Goal: Task Accomplishment & Management: Manage account settings

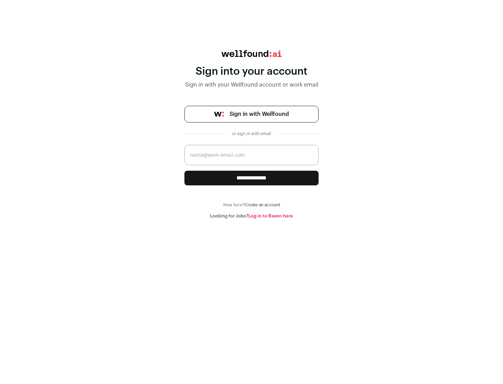
click at [259, 114] on span "Sign in with Wellfound" at bounding box center [258, 114] width 59 height 8
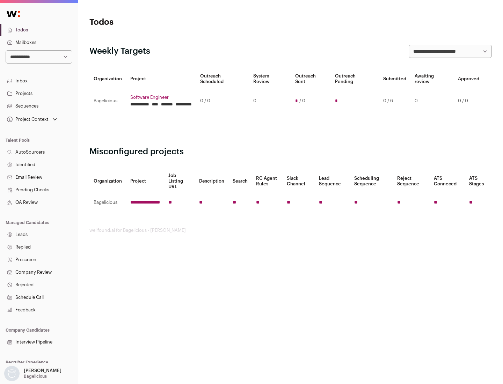
click at [39, 93] on link "Projects" at bounding box center [39, 93] width 78 height 13
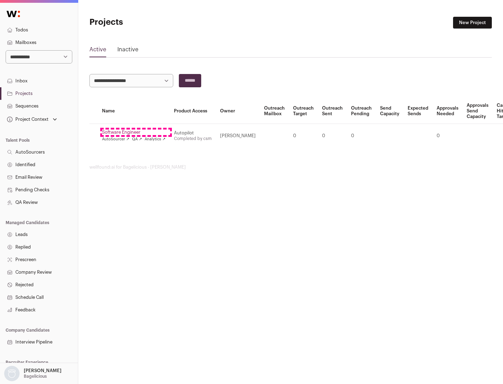
click at [136, 132] on link "Software Engineer" at bounding box center [134, 133] width 64 height 6
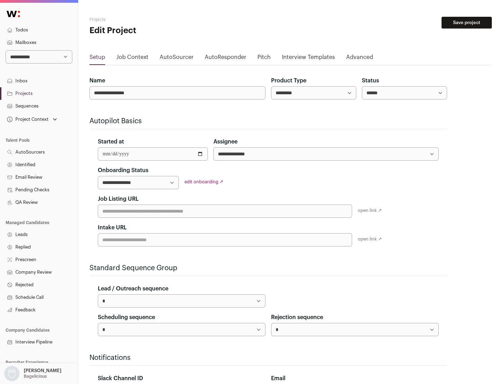
click at [467, 23] on button "Save project" at bounding box center [466, 23] width 50 height 12
